Goal: Transaction & Acquisition: Purchase product/service

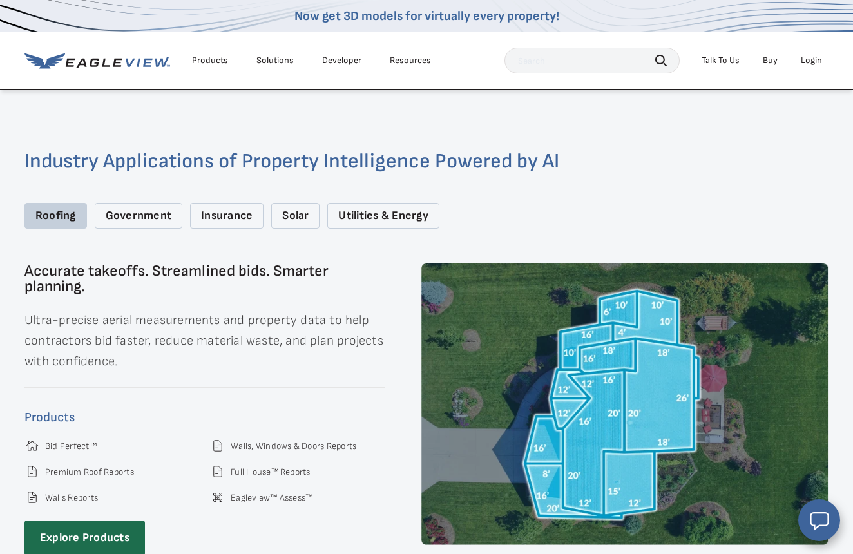
scroll to position [1631, 0]
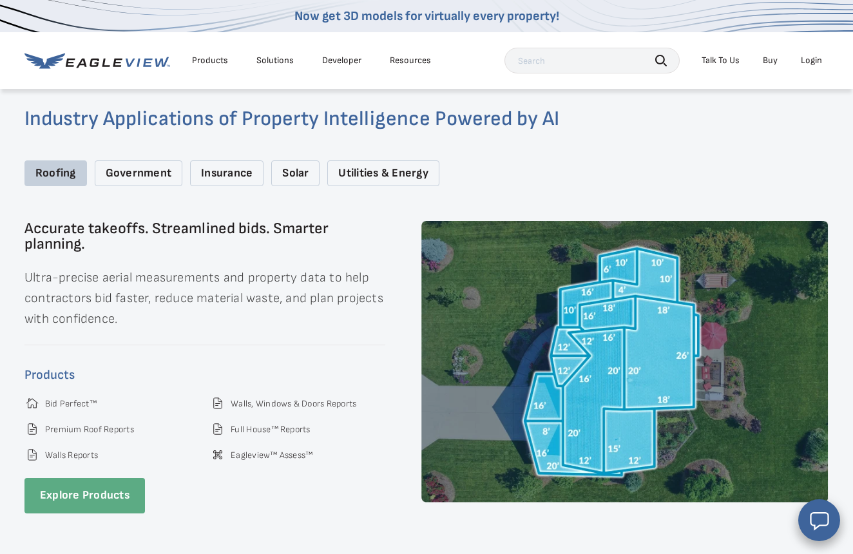
click at [114, 478] on link "Explore Products" at bounding box center [84, 495] width 120 height 35
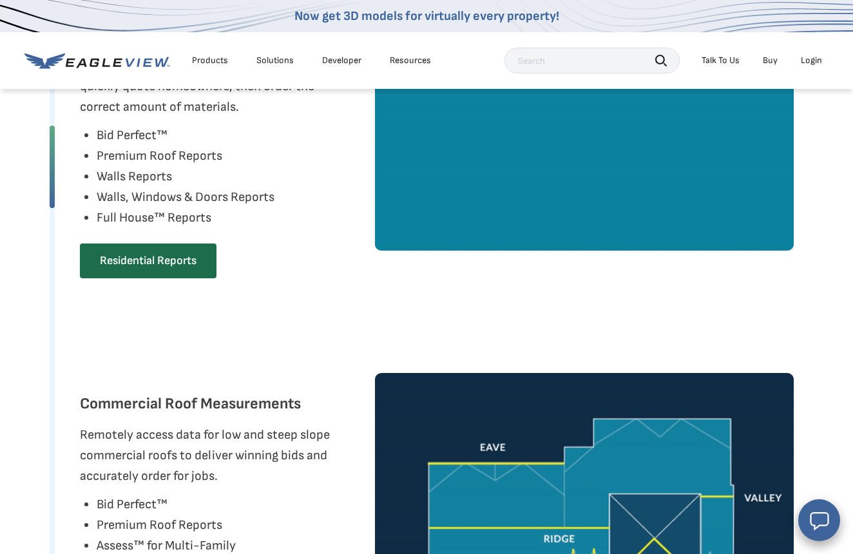
scroll to position [759, 0]
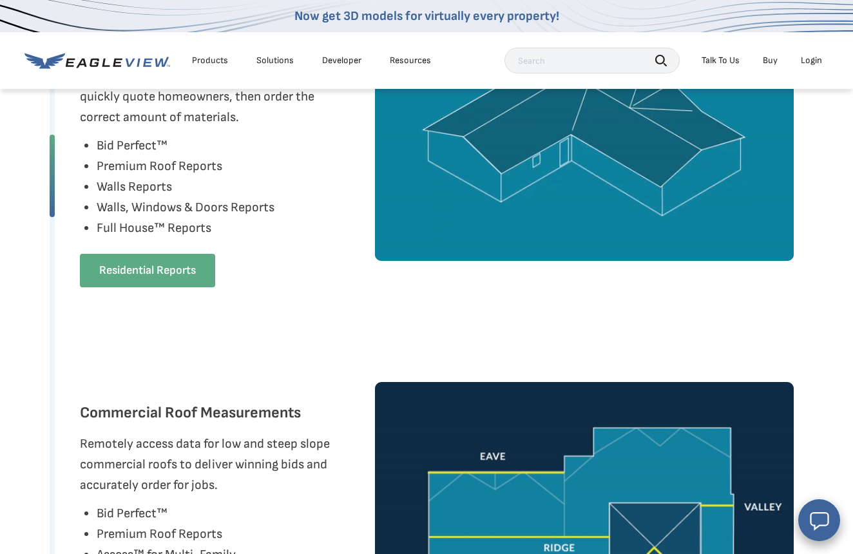
click at [159, 287] on link "Residential Reports" at bounding box center [147, 270] width 135 height 33
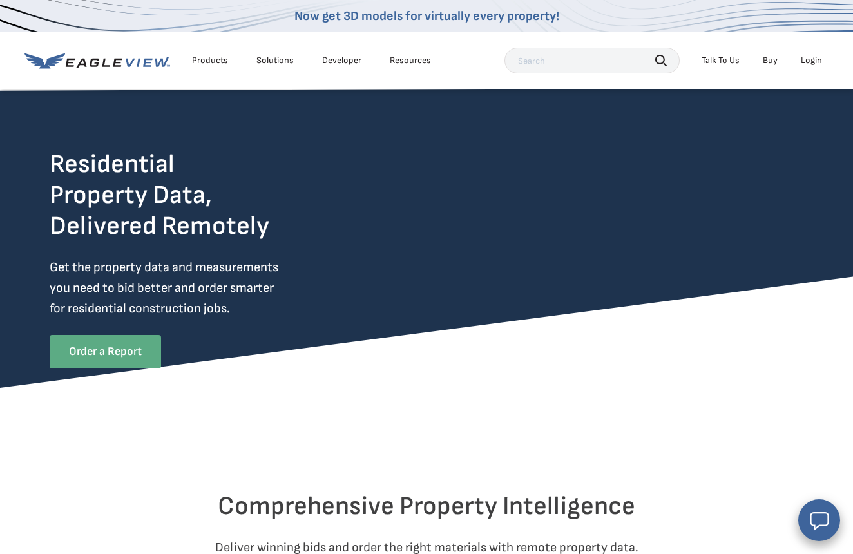
click at [137, 352] on link "Order a Report" at bounding box center [105, 351] width 111 height 33
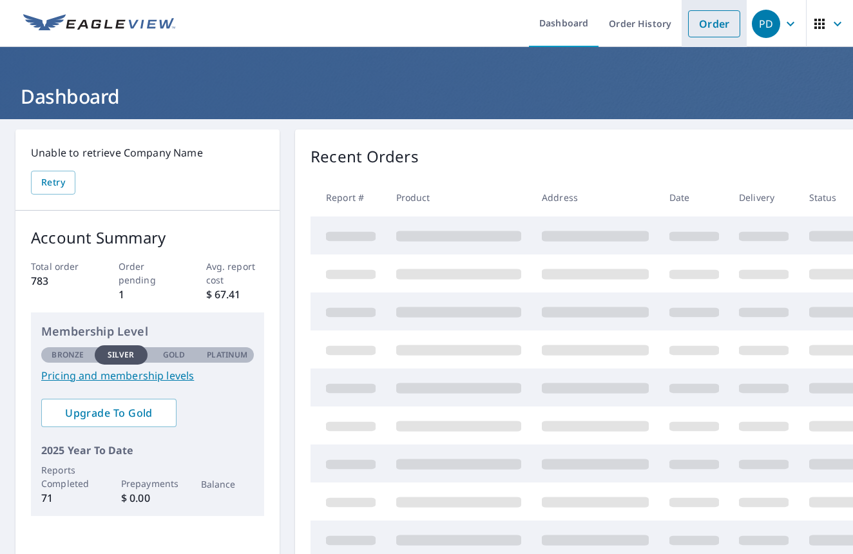
click at [712, 21] on link "Order" at bounding box center [714, 23] width 52 height 27
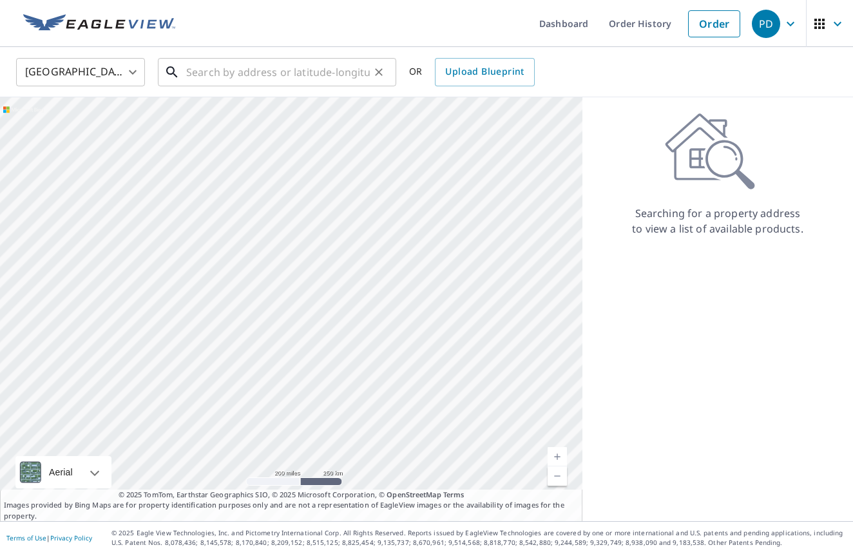
click at [355, 81] on input "text" at bounding box center [278, 72] width 184 height 36
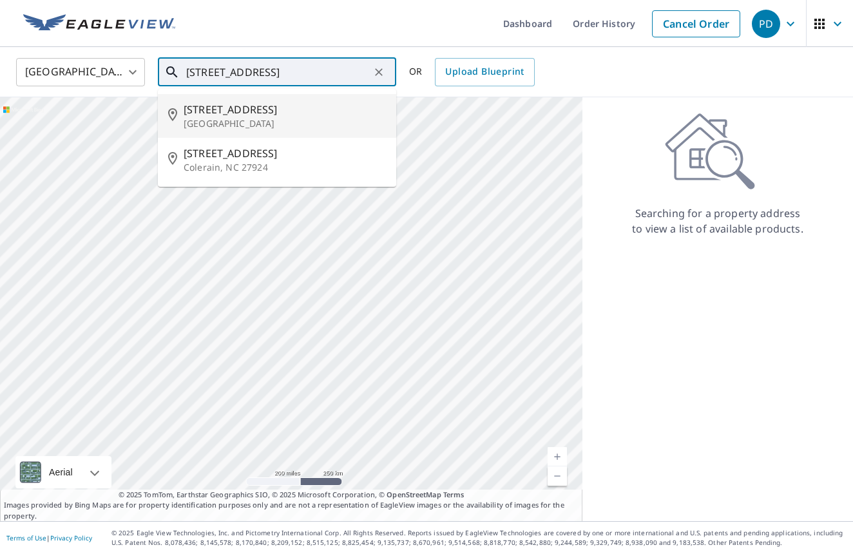
click at [260, 117] on p "Elm Grove, WI 53122" at bounding box center [285, 123] width 202 height 13
type input "712 Elm Grove Rd Elm Grove, WI 53122"
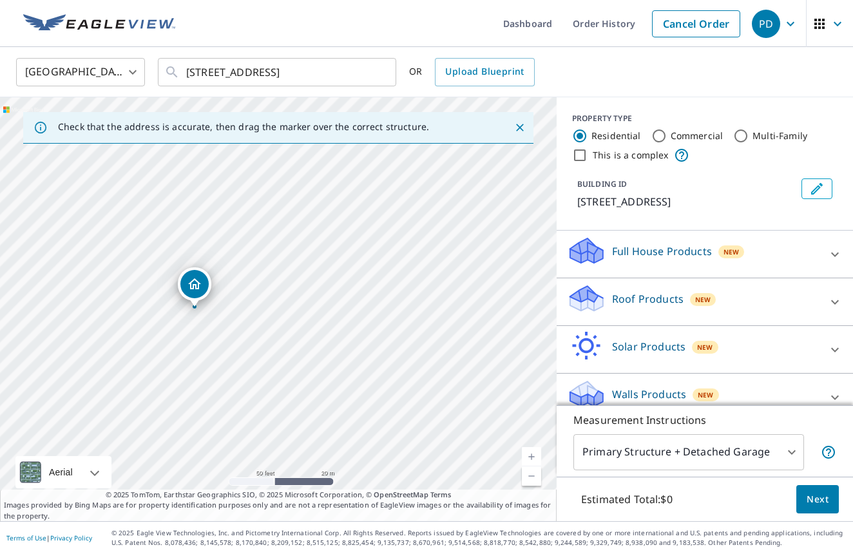
drag, startPoint x: 267, startPoint y: 281, endPoint x: 184, endPoint y: 281, distance: 83.7
drag, startPoint x: 420, startPoint y: 316, endPoint x: 265, endPoint y: 357, distance: 160.0
click at [265, 357] on div "716 Elm Grove Rd Elm Grove, WI 53122" at bounding box center [278, 309] width 556 height 424
drag, startPoint x: 341, startPoint y: 218, endPoint x: 238, endPoint y: 234, distance: 103.6
click at [238, 234] on div "716 Elm Grove Rd Elm Grove, WI 53122" at bounding box center [278, 309] width 556 height 424
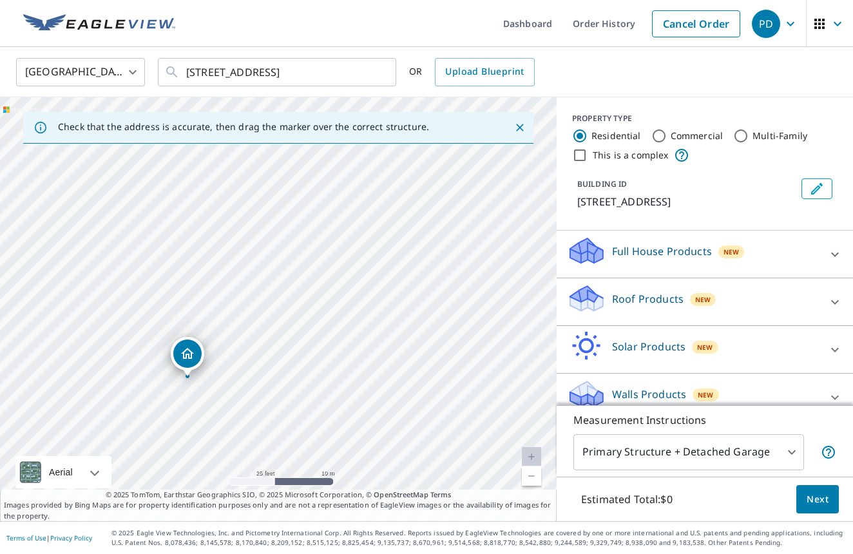
drag, startPoint x: 402, startPoint y: 251, endPoint x: 509, endPoint y: 271, distance: 109.4
click at [509, 271] on div "716 Elm Grove Rd Elm Grove, WI 53122" at bounding box center [278, 309] width 556 height 424
drag, startPoint x: 272, startPoint y: 207, endPoint x: 321, endPoint y: 247, distance: 63.3
click at [321, 247] on div "716 Elm Grove Rd Elm Grove, WI 53122" at bounding box center [278, 309] width 556 height 424
click at [647, 300] on p "Roof Products" at bounding box center [647, 298] width 71 height 15
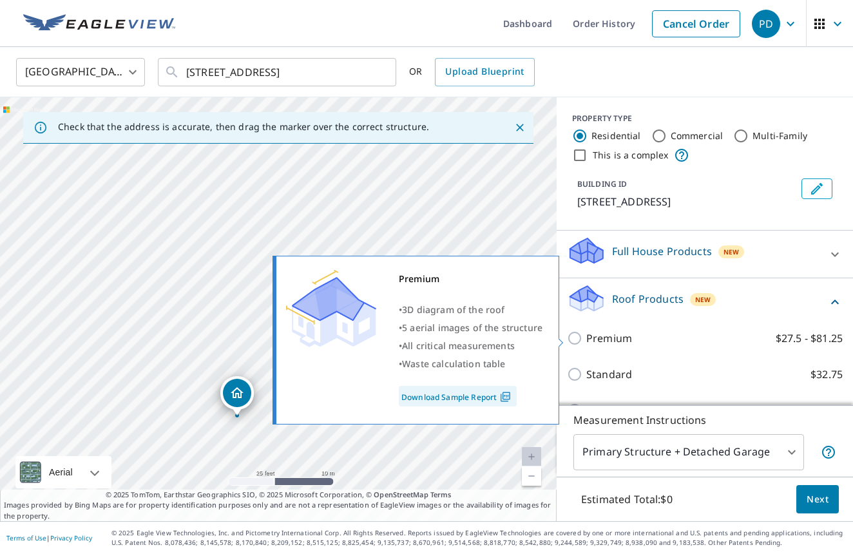
click at [576, 334] on input "Premium $27.5 - $81.25" at bounding box center [576, 337] width 19 height 15
checkbox input "true"
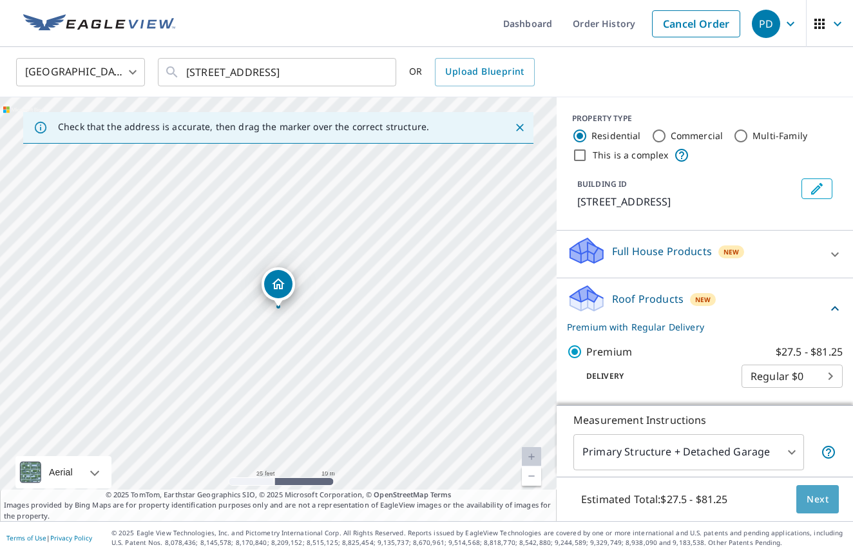
click at [825, 502] on span "Next" at bounding box center [817, 499] width 22 height 16
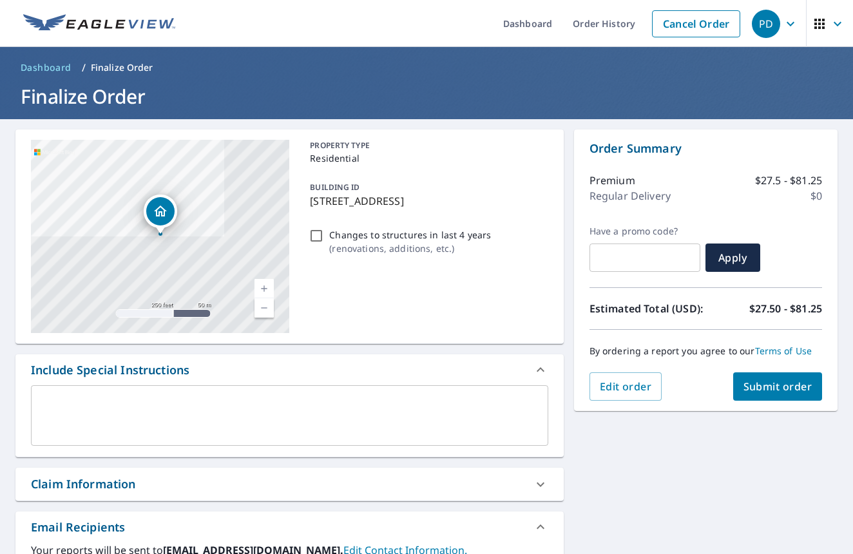
click at [773, 381] on span "Submit order" at bounding box center [777, 386] width 69 height 14
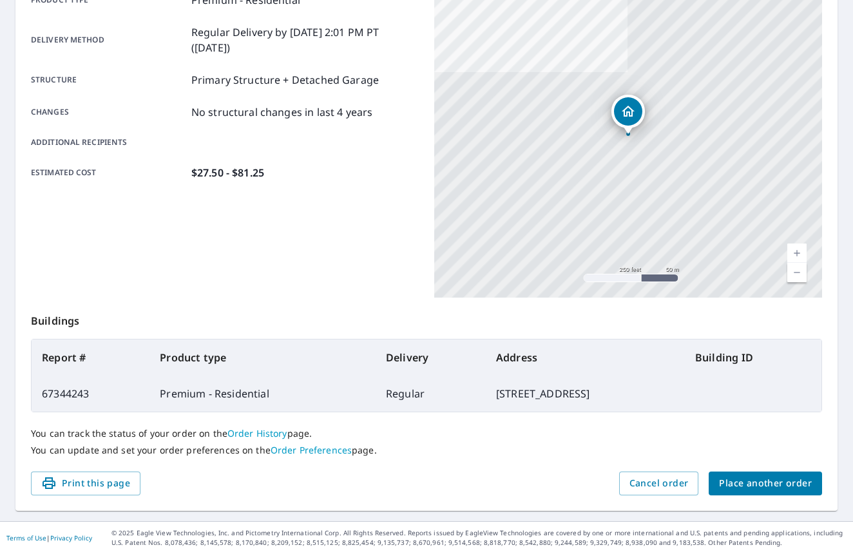
scroll to position [204, 0]
click at [748, 479] on span "Place another order" at bounding box center [765, 484] width 93 height 16
